Goal: Task Accomplishment & Management: Use online tool/utility

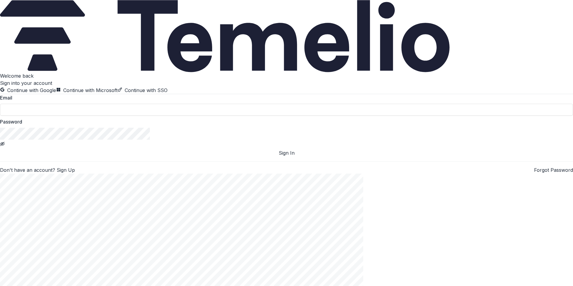
click at [6, 174] on div "Welcome back Sign into your account Continue with Google Continue with Microsof…" at bounding box center [286, 122] width 573 height 101
click at [76, 116] on input at bounding box center [286, 110] width 573 height 12
type input "**********"
click at [0, 149] on button "Sign In" at bounding box center [286, 152] width 573 height 7
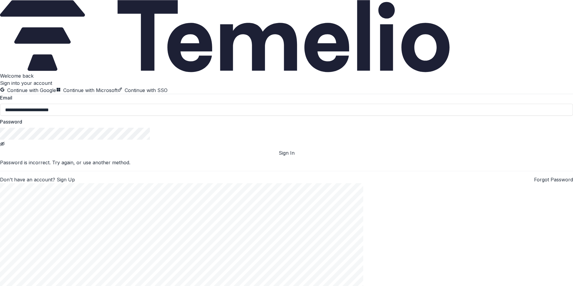
click at [0, 149] on button "Sign In" at bounding box center [286, 152] width 573 height 7
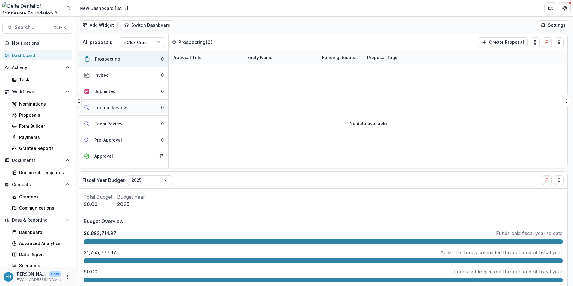
click at [113, 108] on div "Internal Review" at bounding box center [110, 107] width 33 height 6
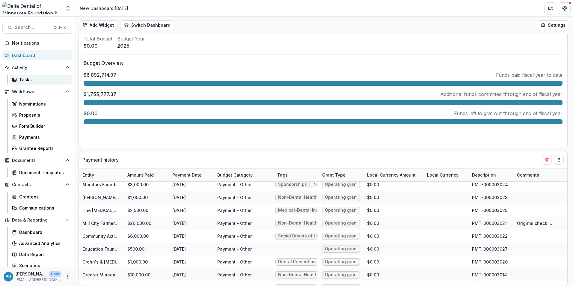
click at [31, 81] on div "Tasks" at bounding box center [43, 79] width 48 height 6
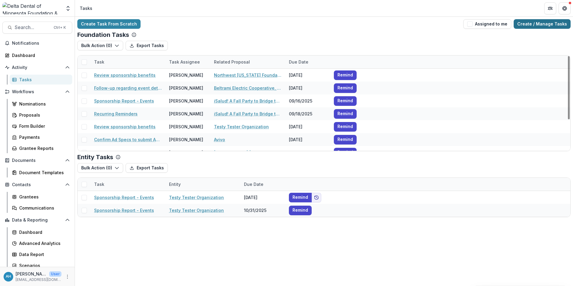
click at [551, 25] on link "Create / Manage Tasks" at bounding box center [542, 24] width 57 height 10
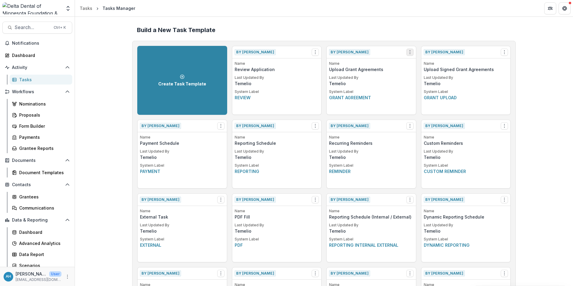
click at [411, 52] on icon "Options" at bounding box center [410, 52] width 5 height 5
click at [26, 55] on div "Dashboard" at bounding box center [39, 55] width 55 height 6
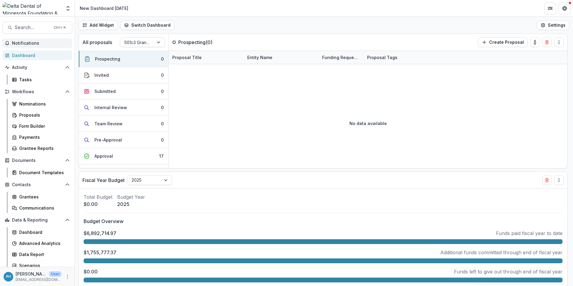
click at [21, 43] on span "Notifications" at bounding box center [41, 43] width 58 height 5
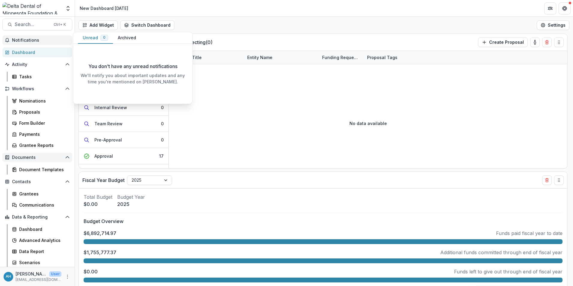
scroll to position [4, 0]
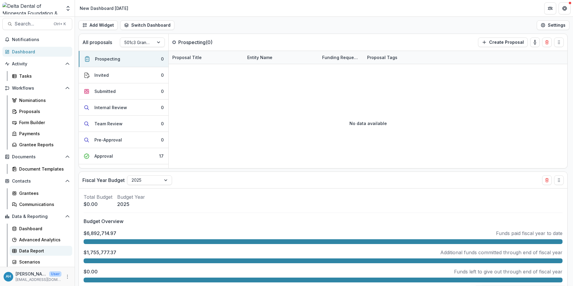
click at [35, 251] on div "Data Report" at bounding box center [43, 251] width 48 height 6
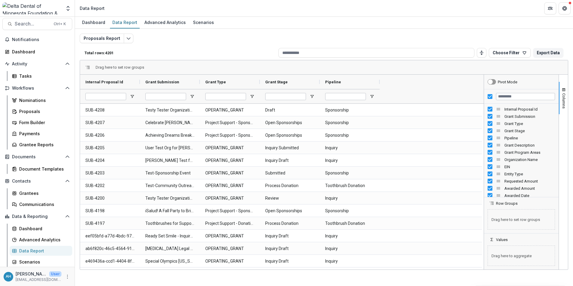
scroll to position [3, 0]
